Goal: Register for event/course

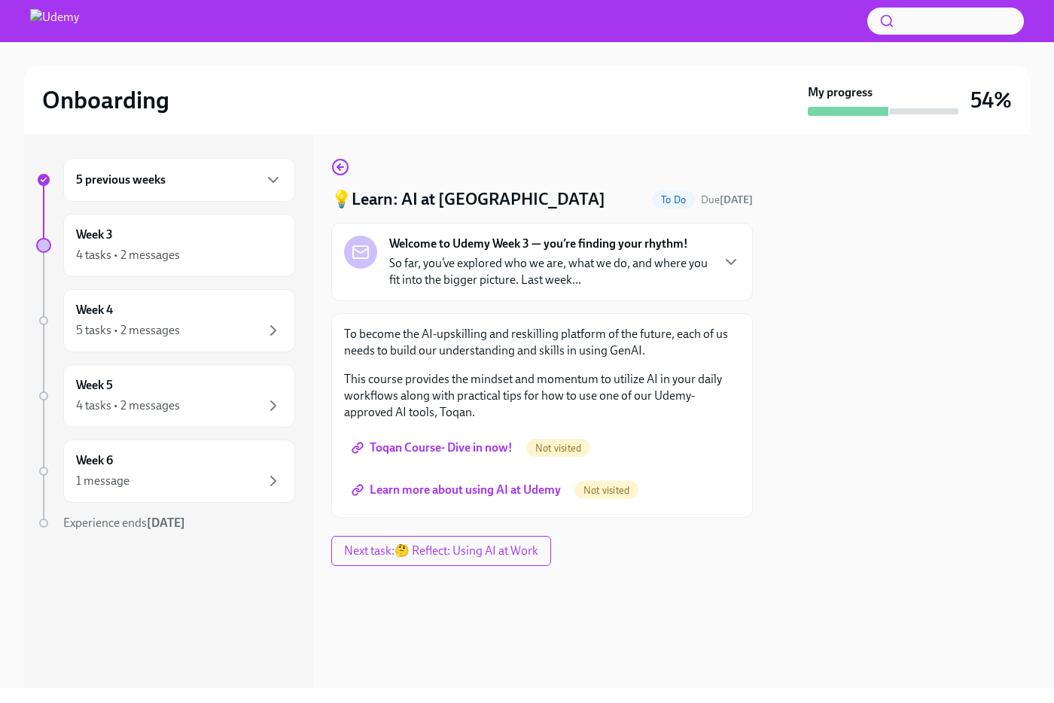
click at [416, 446] on span "Toqan Course- Dive in now!" at bounding box center [434, 447] width 158 height 15
click at [437, 514] on div "To become the AI-upskilling and reskilling platform of the future, each of us n…" at bounding box center [542, 415] width 422 height 205
click at [437, 492] on span "Learn more about using AI at Udemy" at bounding box center [458, 490] width 206 height 15
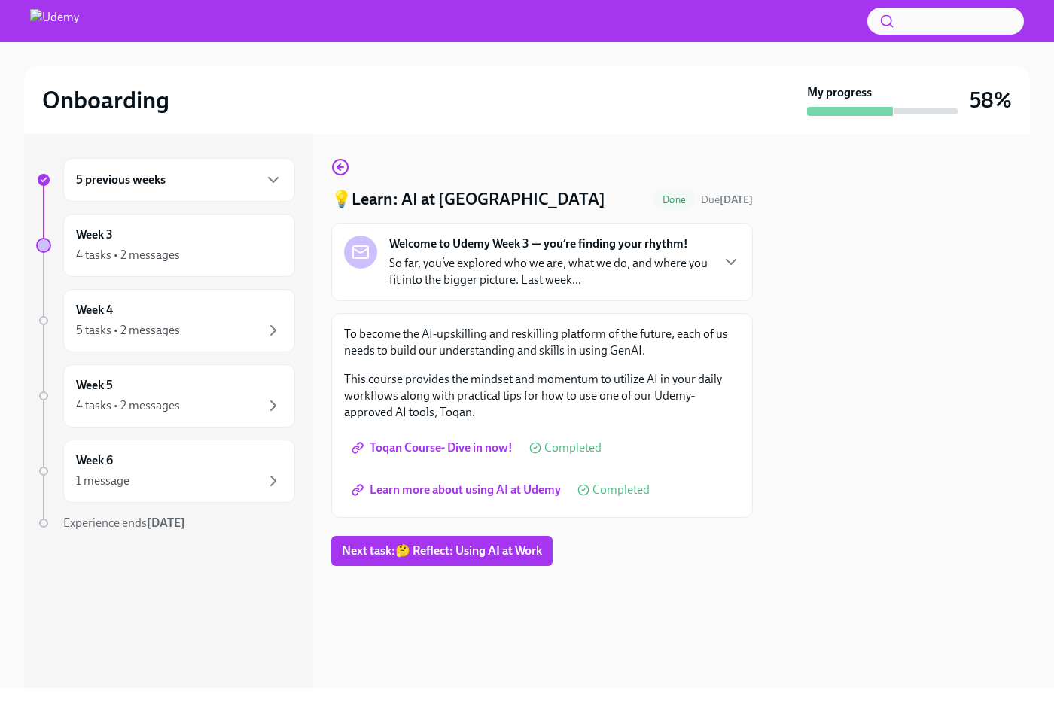
click at [477, 334] on p "To become the AI-upskilling and reskilling platform of the future, each of us n…" at bounding box center [542, 342] width 396 height 33
click at [417, 540] on button "Next task : 🤔 Reflect: Using AI at Work" at bounding box center [441, 551] width 221 height 30
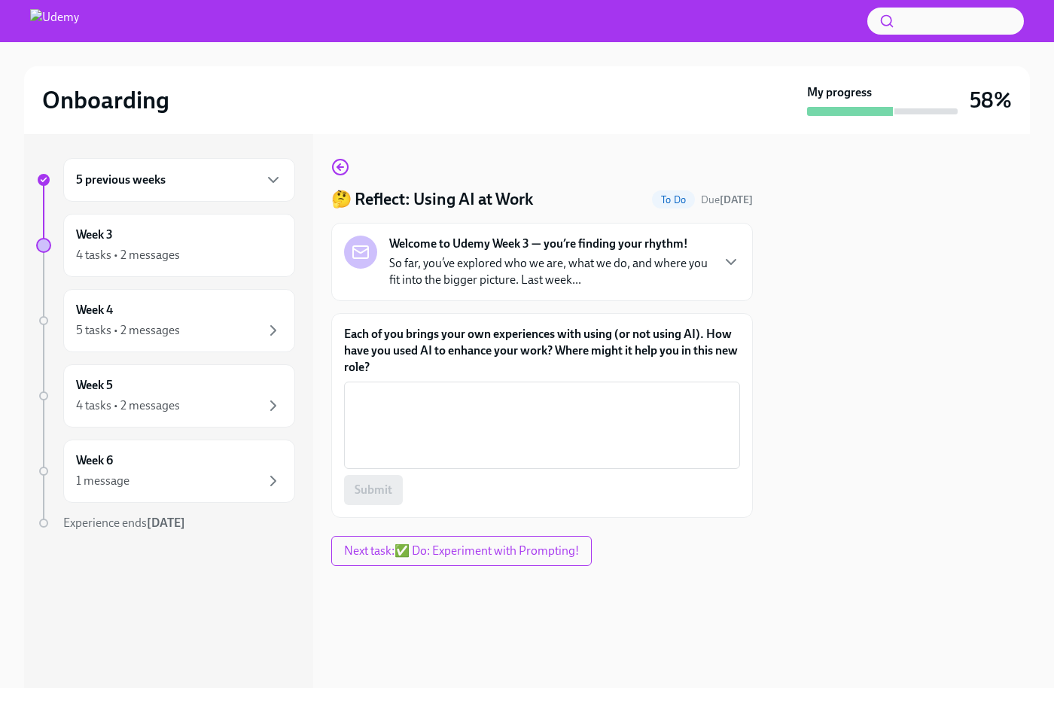
click at [509, 243] on strong "Welcome to Udemy Week 3 — you’re finding your rhythm!" at bounding box center [538, 244] width 299 height 17
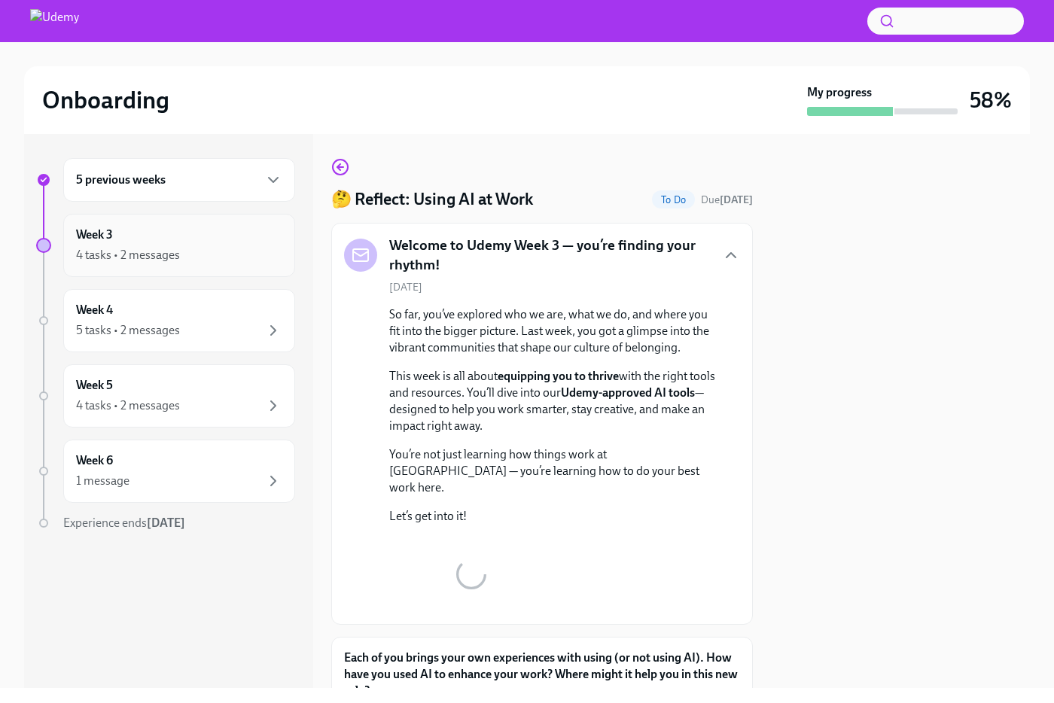
click at [165, 242] on div "Week 3 4 tasks • 2 messages" at bounding box center [179, 246] width 206 height 38
